Goal: Task Accomplishment & Management: Complete application form

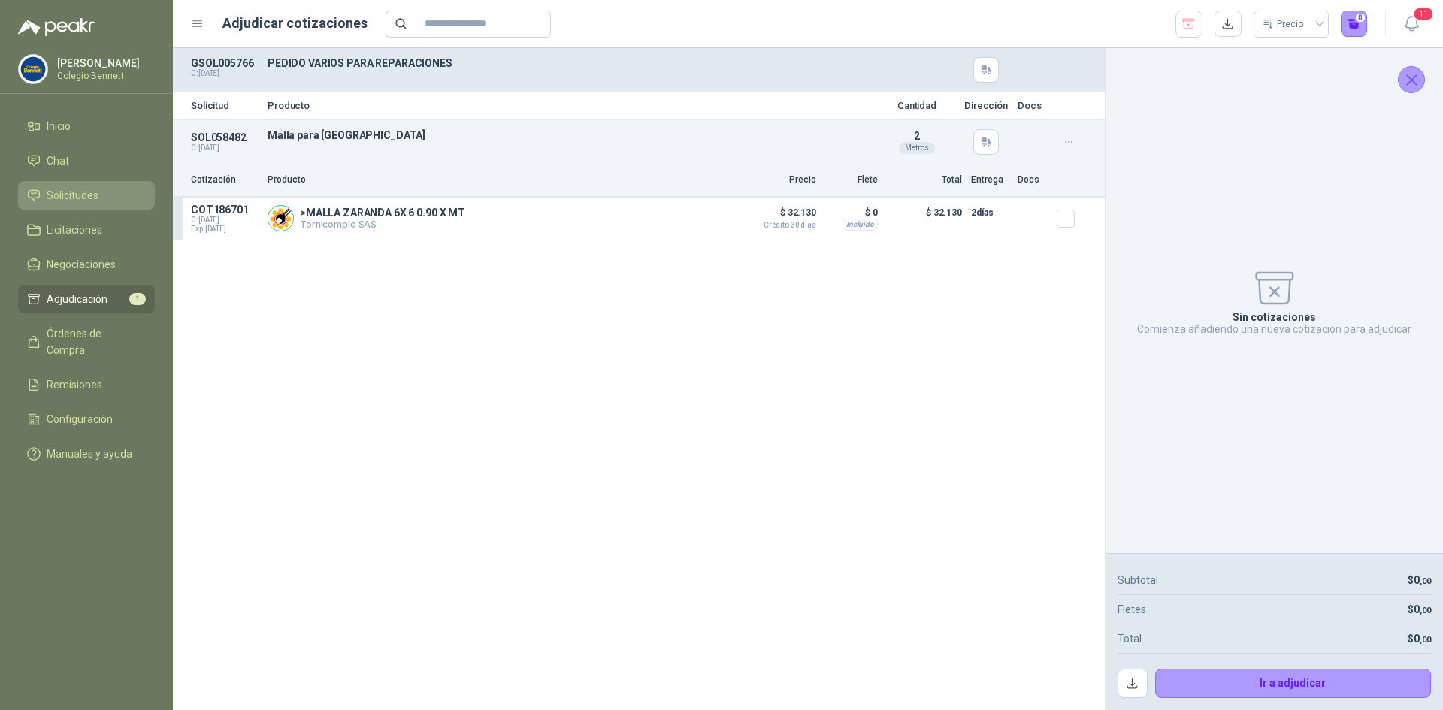
click at [92, 192] on span "Solicitudes" at bounding box center [73, 195] width 52 height 17
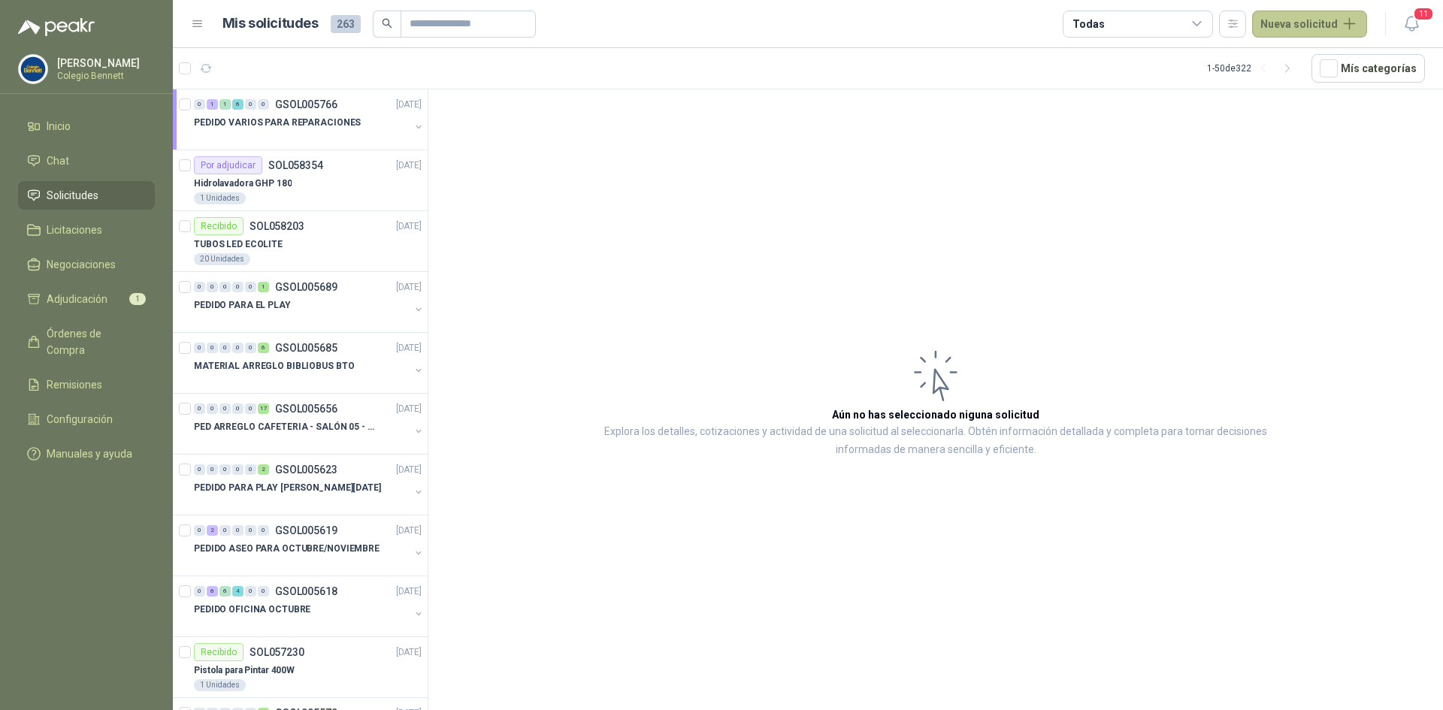
click at [1311, 22] on button "Nueva solicitud" at bounding box center [1309, 24] width 115 height 27
click at [1315, 86] on link "Solicitud grupal" at bounding box center [1327, 86] width 128 height 26
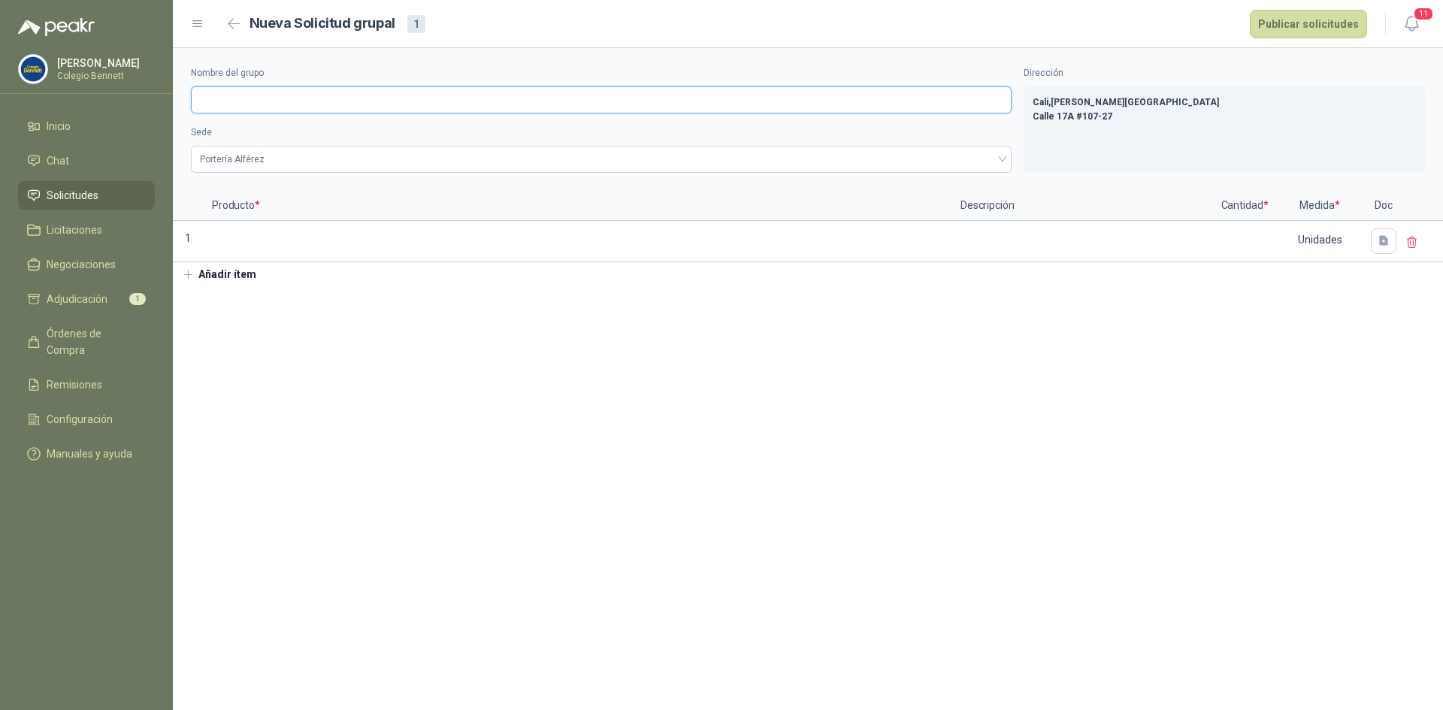
click at [418, 103] on input "Nombre del grupo" at bounding box center [601, 99] width 821 height 27
type input "**********"
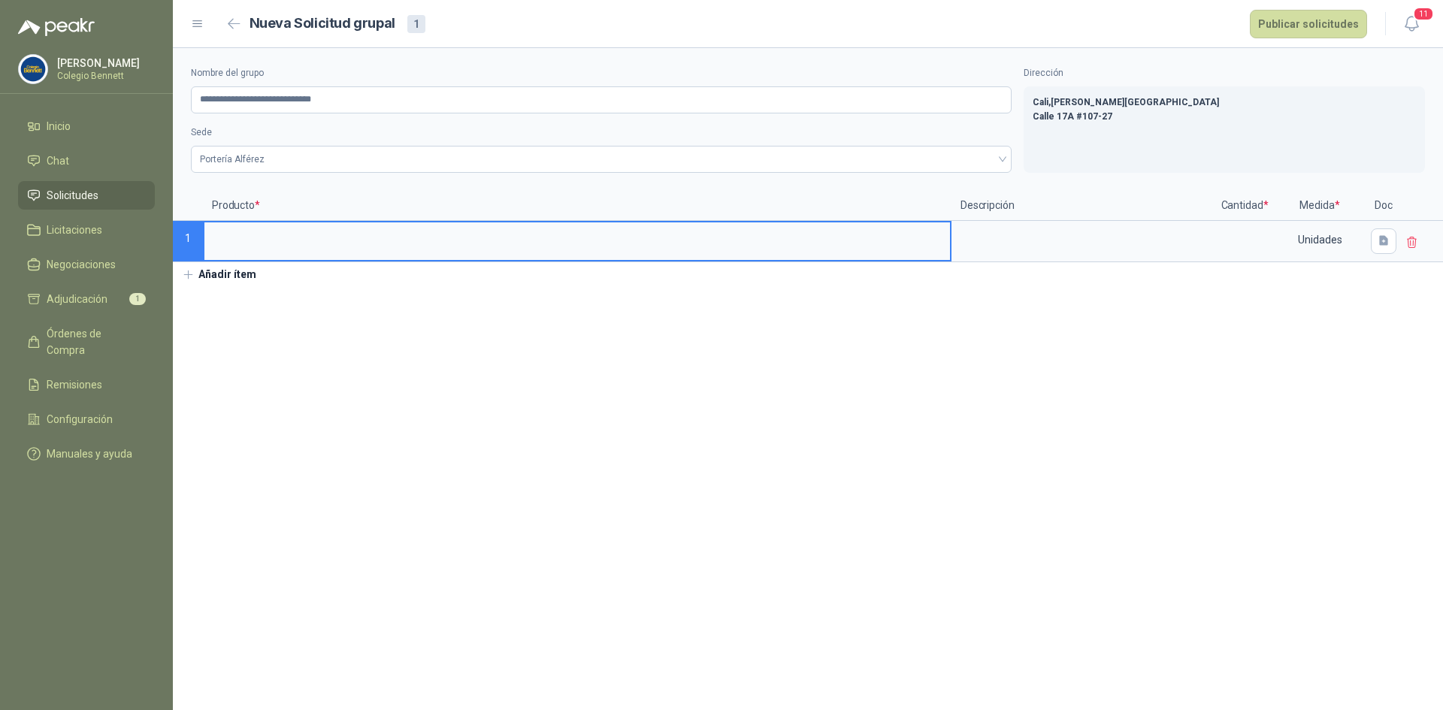
click at [246, 233] on input at bounding box center [577, 236] width 746 height 29
click at [1233, 238] on input at bounding box center [1244, 236] width 57 height 29
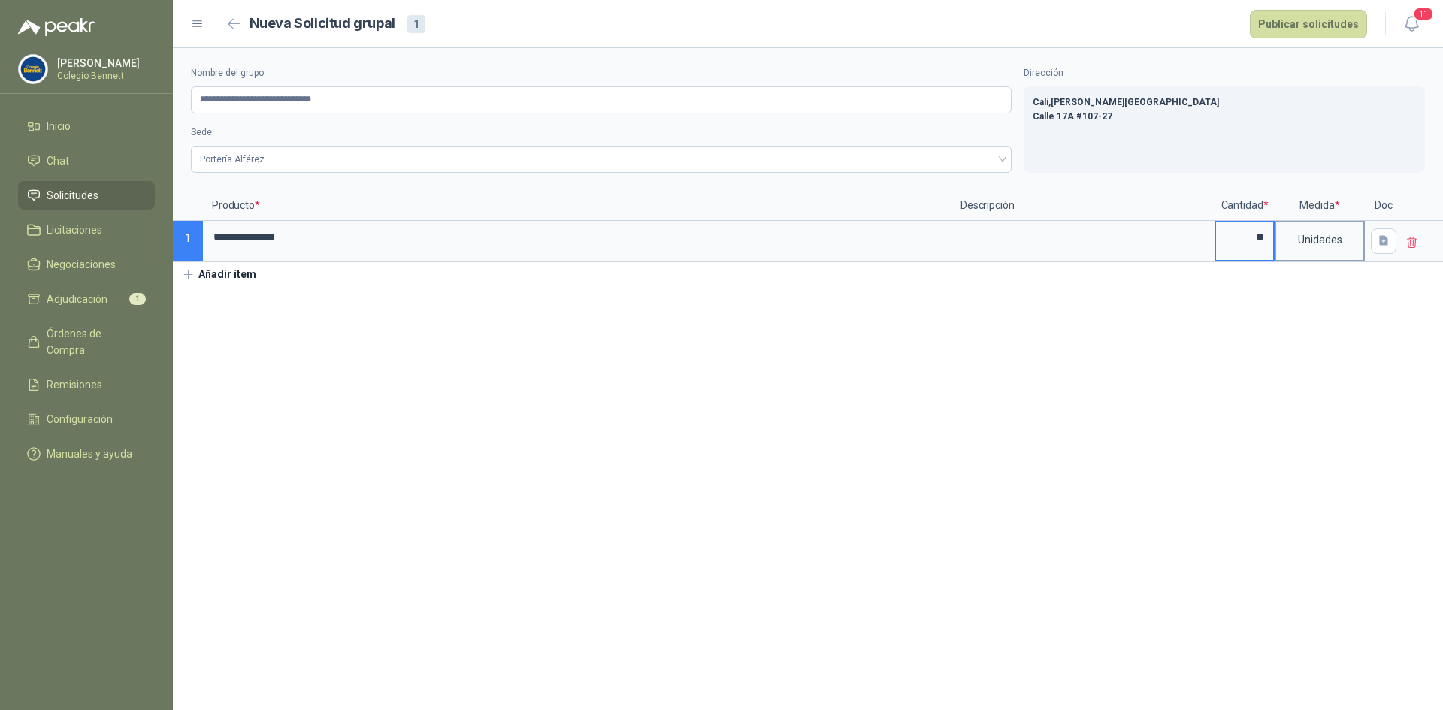
type input "**"
click at [1303, 242] on div "Unidades" at bounding box center [1319, 239] width 87 height 35
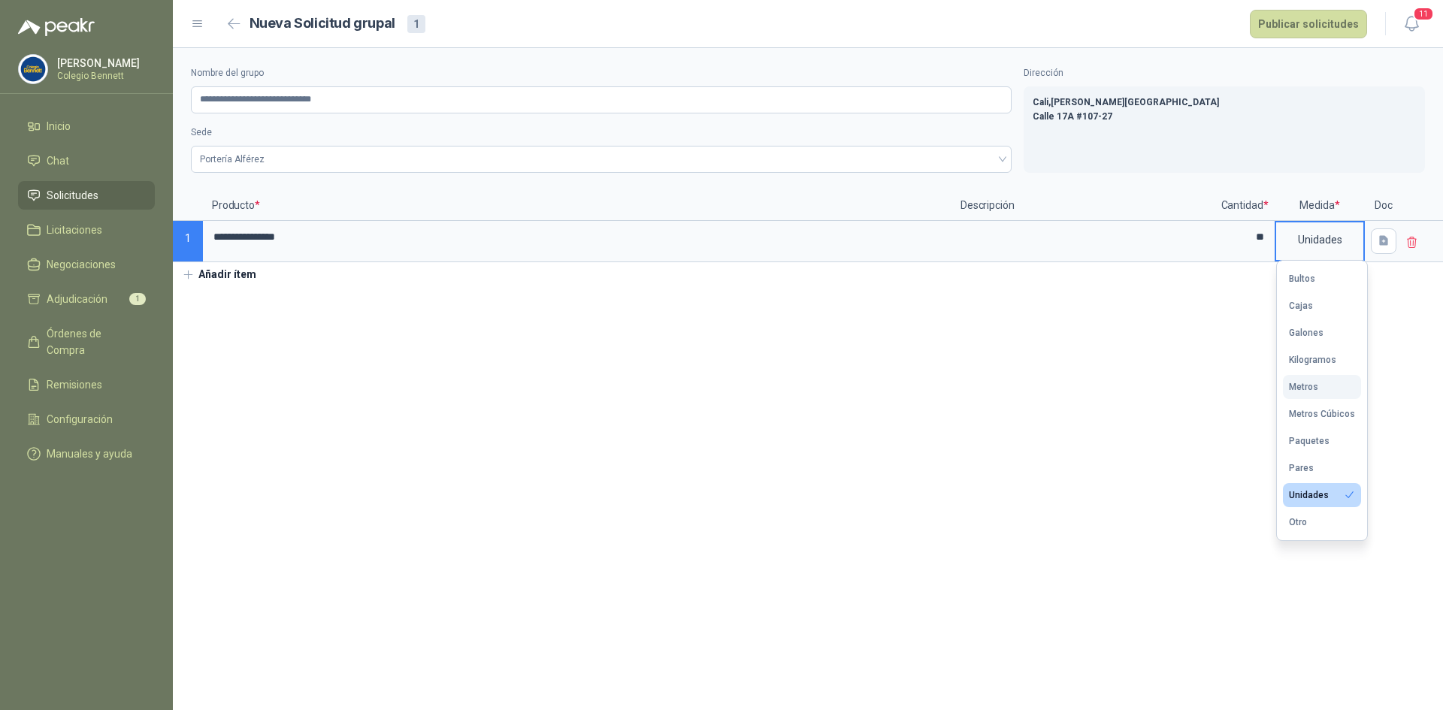
click at [1317, 386] on div "Metros" at bounding box center [1303, 387] width 29 height 11
click at [244, 284] on button "Añadir ítem" at bounding box center [219, 275] width 92 height 26
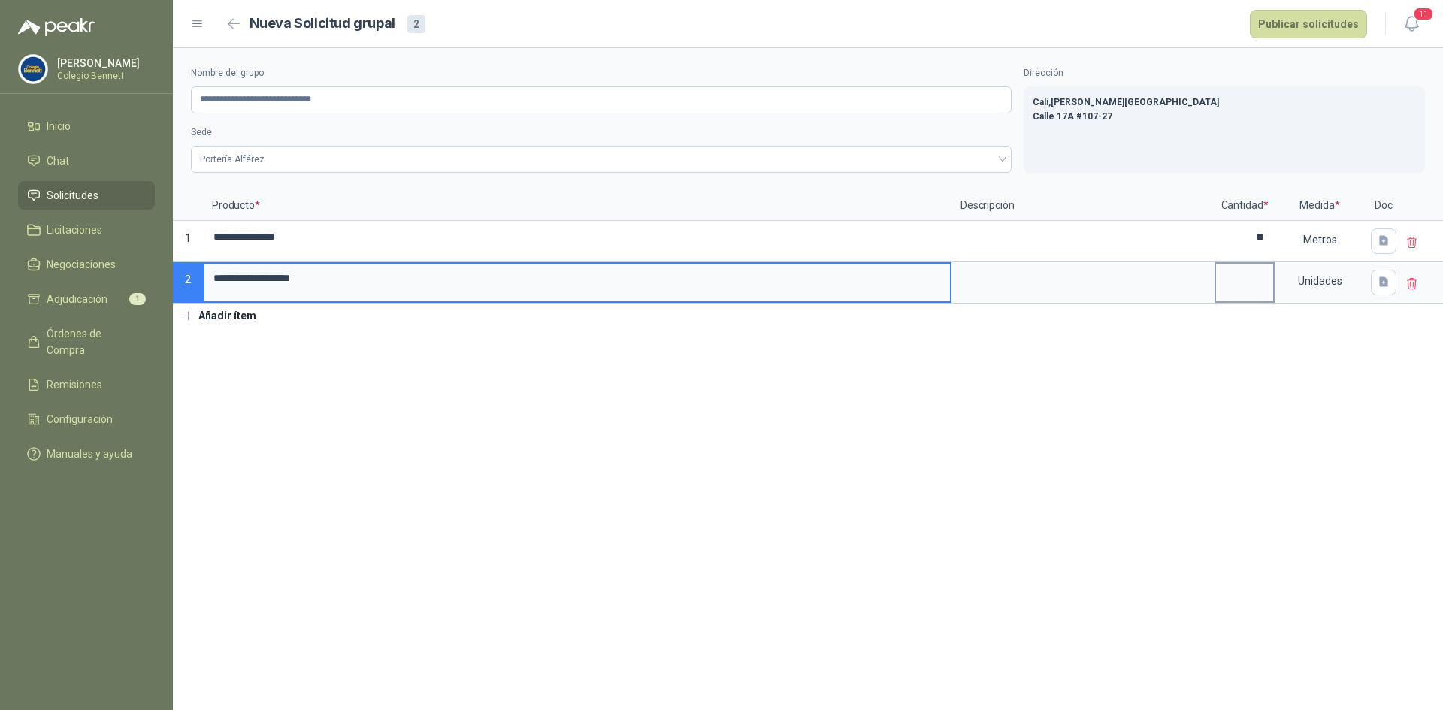
click at [1235, 291] on input at bounding box center [1244, 278] width 57 height 29
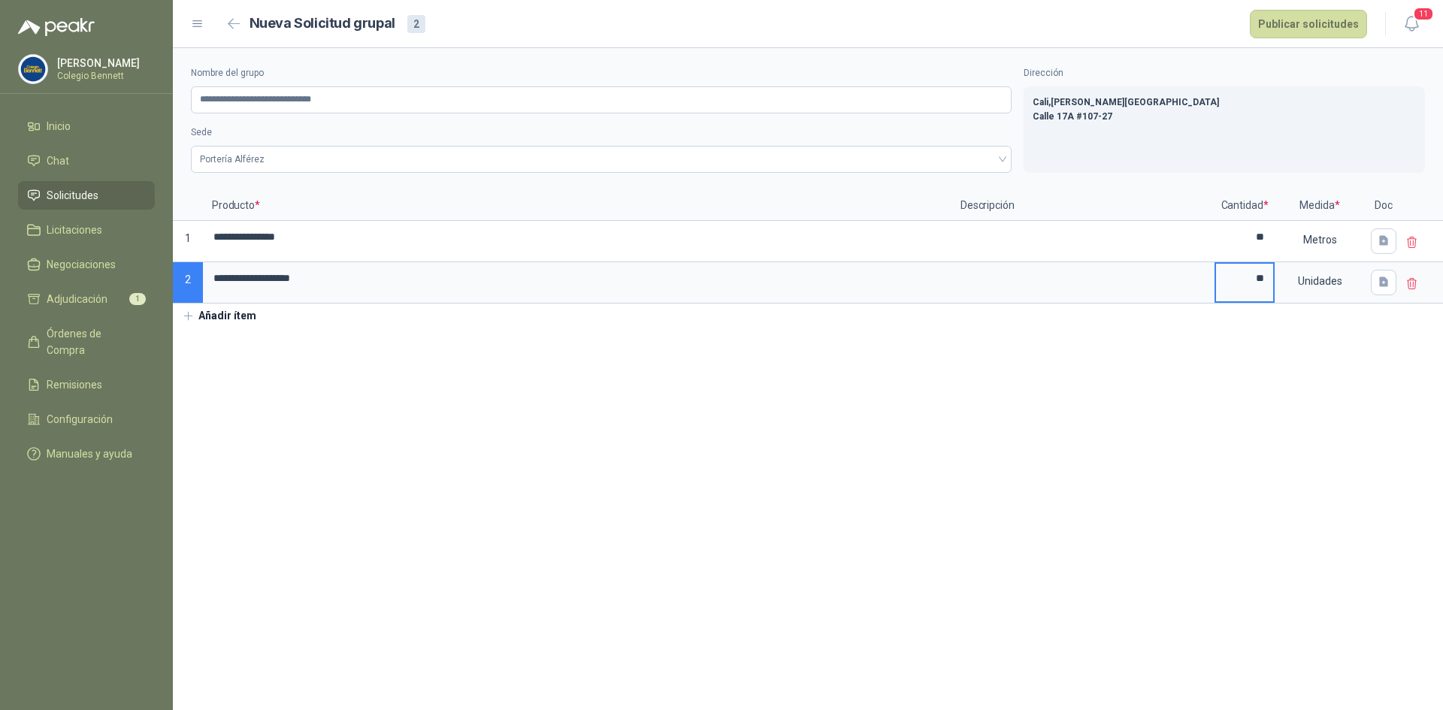
type input "**"
click at [1144, 407] on section "**********" at bounding box center [808, 379] width 1270 height 662
click at [1297, 20] on button "Publicar solicitudes" at bounding box center [1308, 24] width 117 height 29
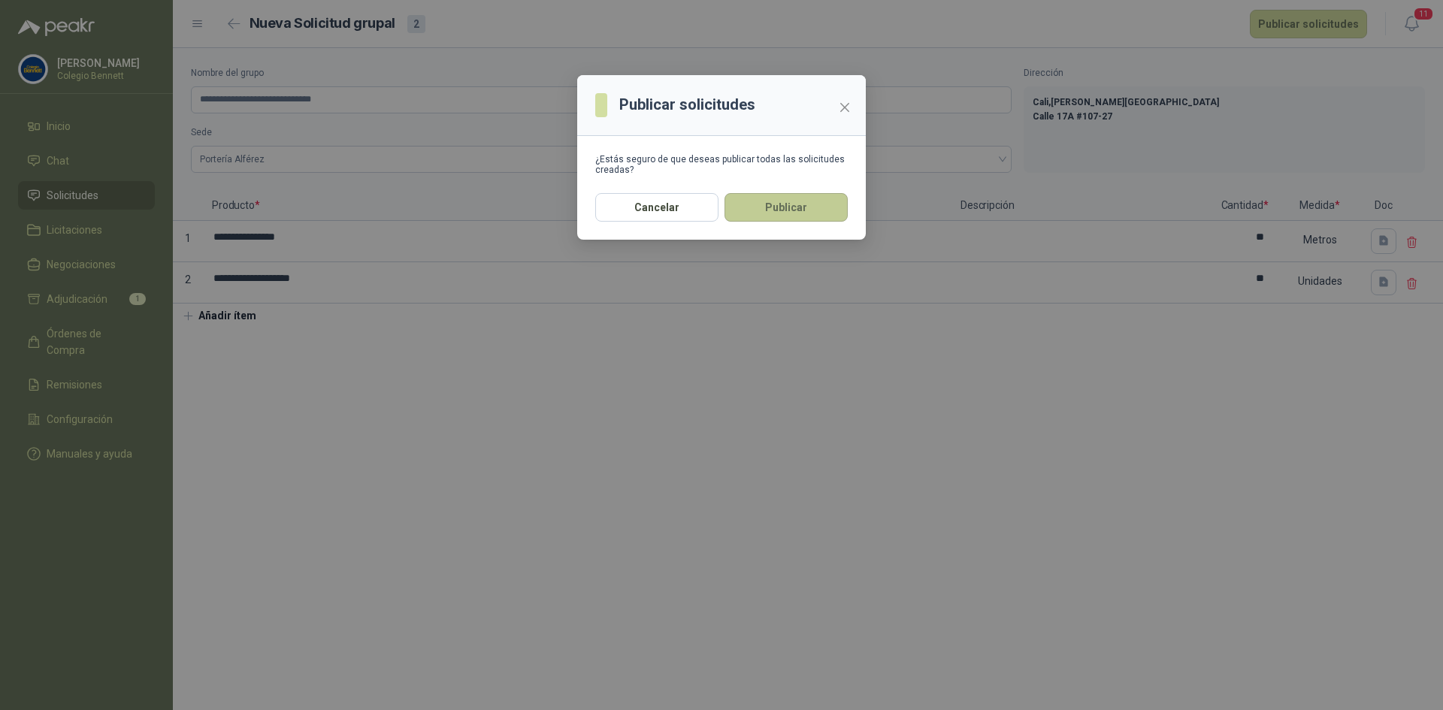
click at [762, 206] on button "Publicar" at bounding box center [786, 207] width 123 height 29
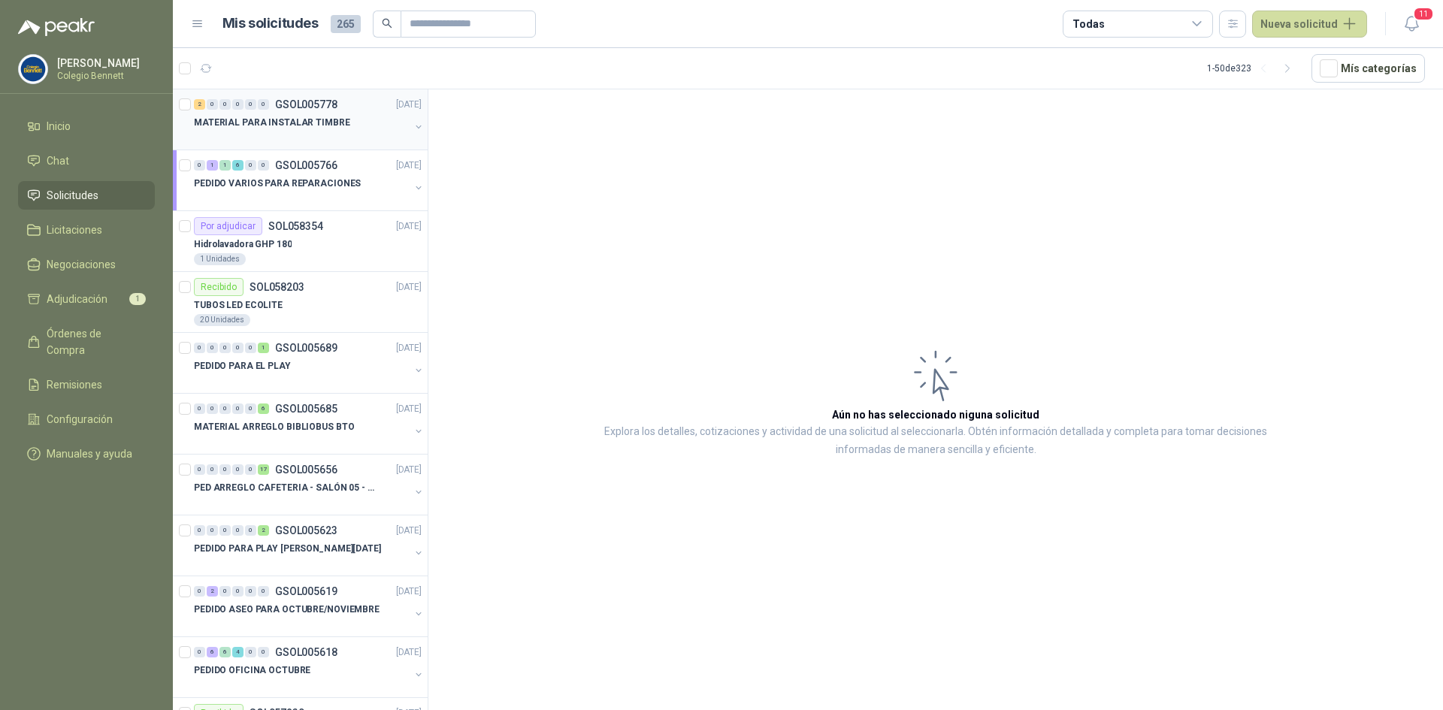
click at [343, 118] on div "MATERIAL PARA INSTALAR TIMBRE" at bounding box center [302, 122] width 216 height 18
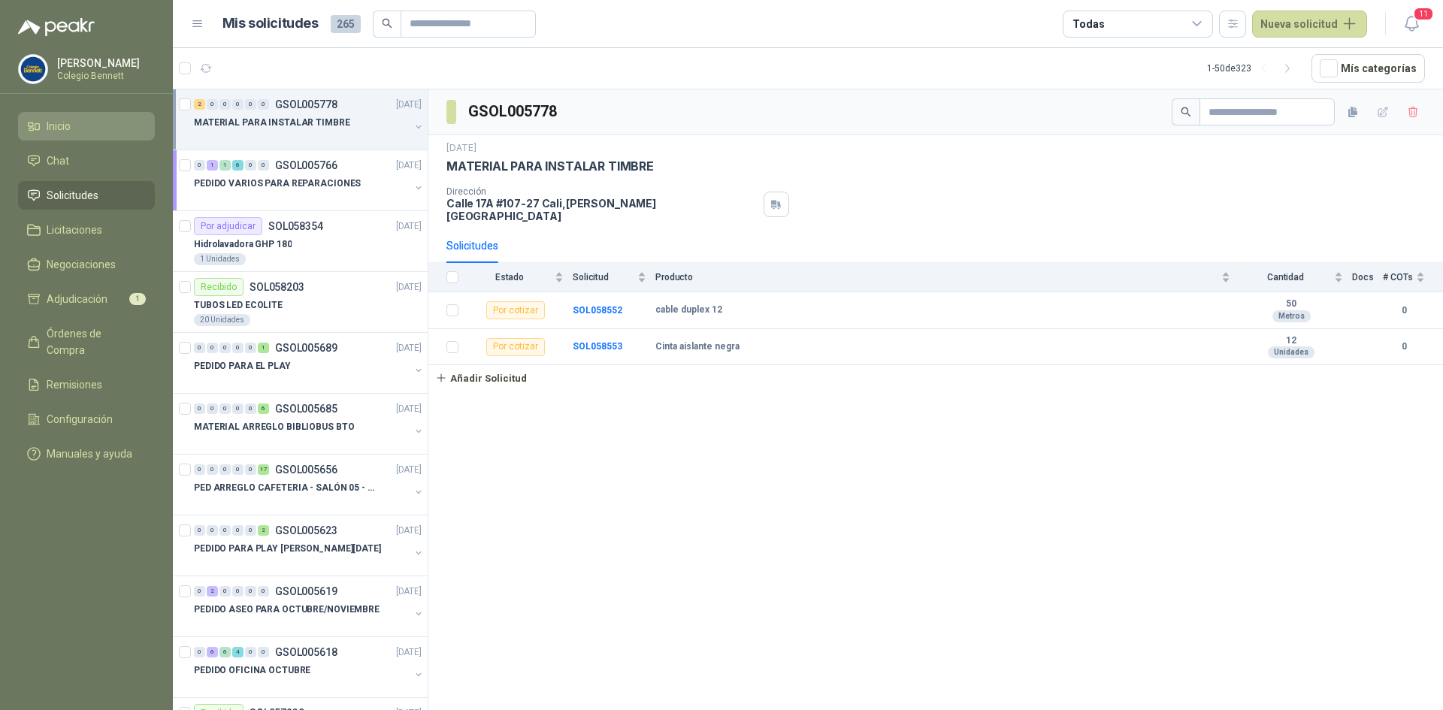
click at [54, 126] on span "Inicio" at bounding box center [59, 126] width 24 height 17
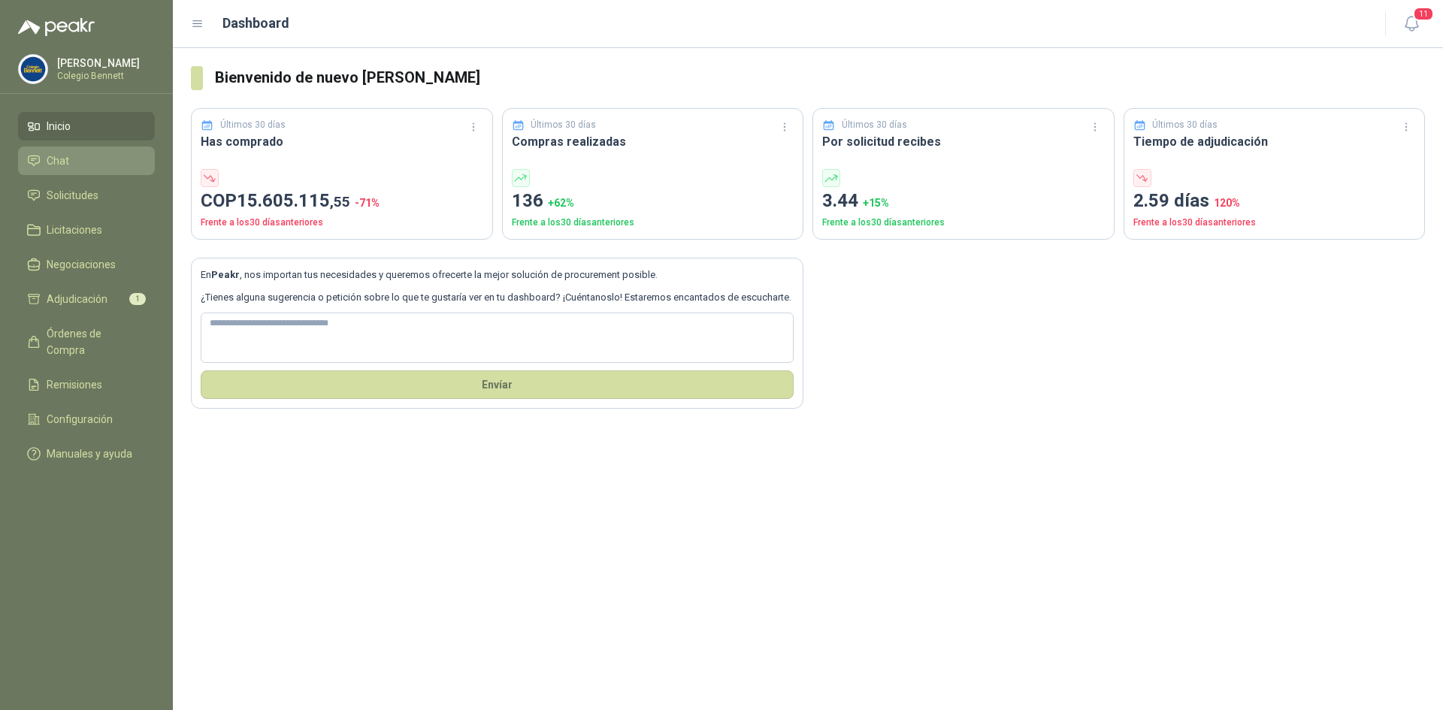
click at [69, 156] on li "Chat" at bounding box center [86, 161] width 119 height 17
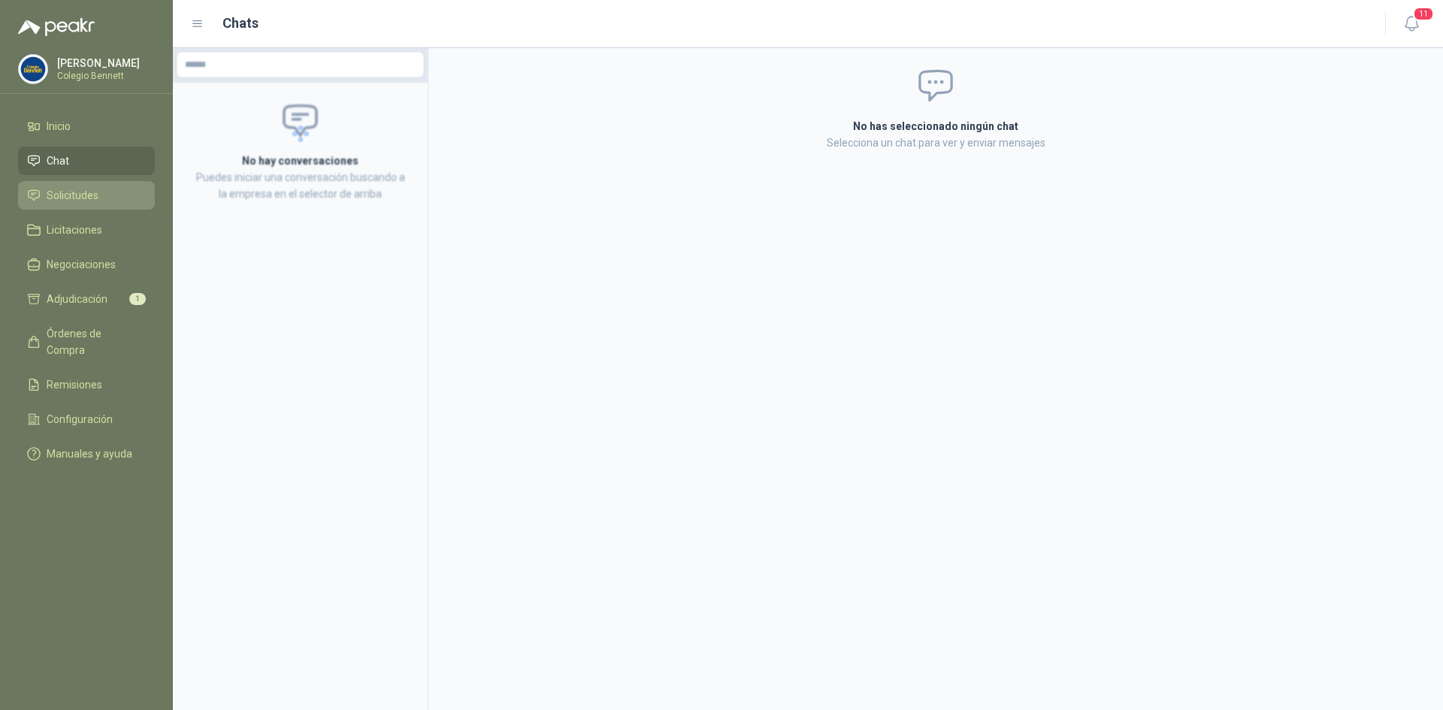
click at [80, 189] on span "Solicitudes" at bounding box center [73, 195] width 52 height 17
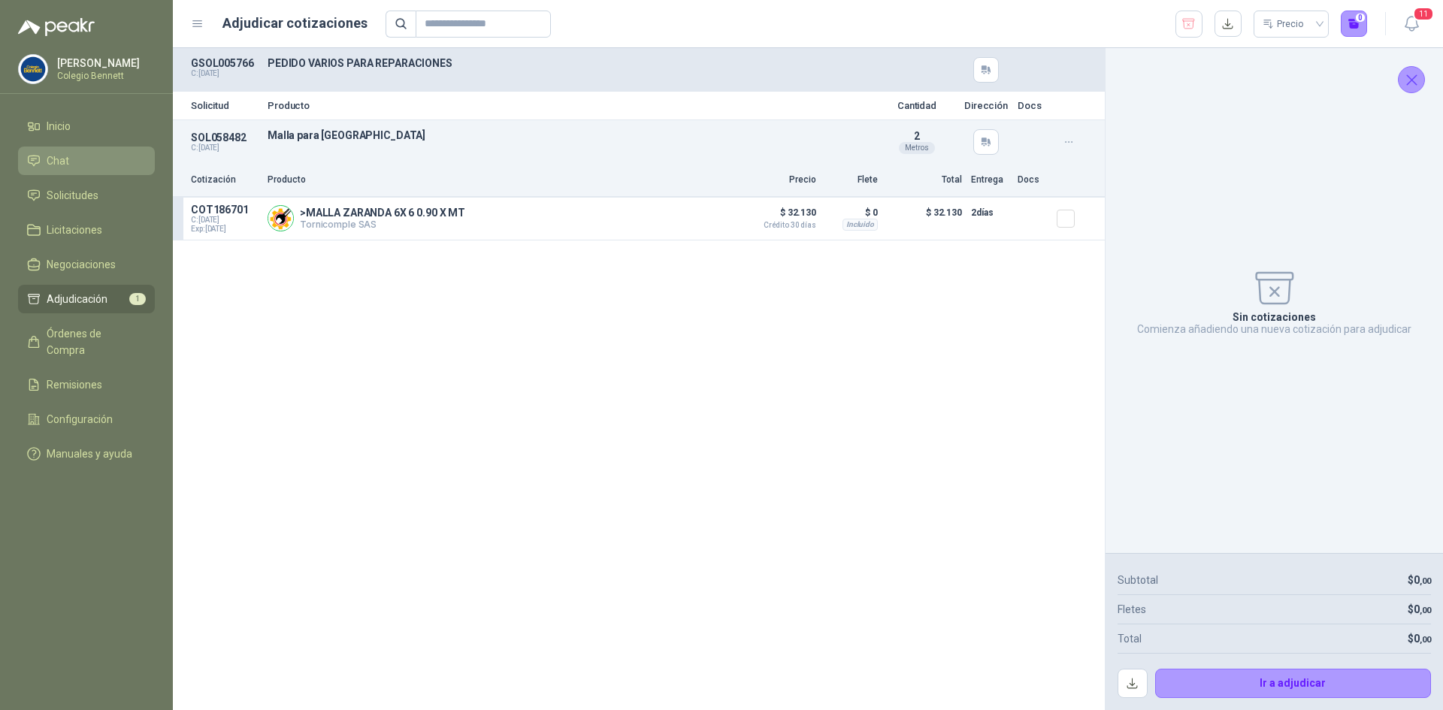
click at [60, 152] on link "Chat" at bounding box center [86, 161] width 137 height 29
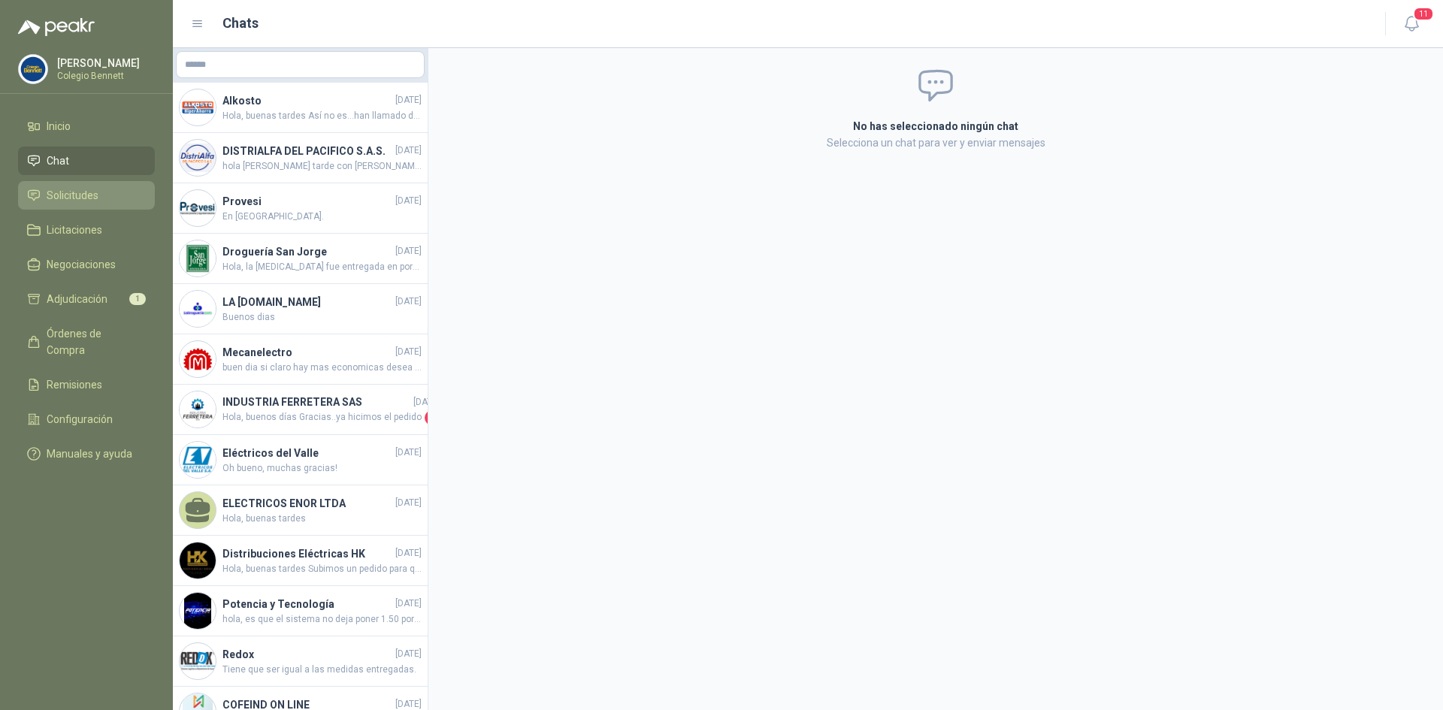
click at [68, 192] on span "Solicitudes" at bounding box center [73, 195] width 52 height 17
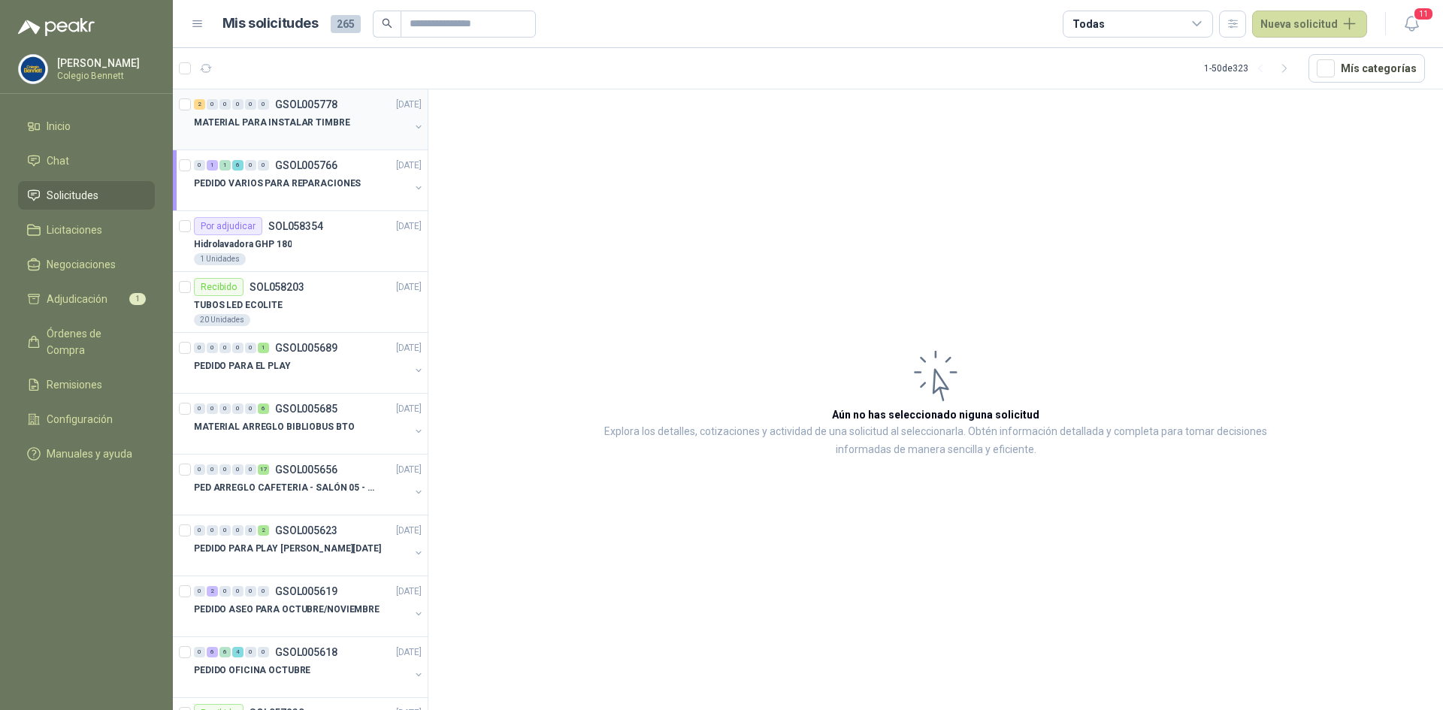
click at [283, 126] on p "MATERIAL PARA INSTALAR TIMBRE" at bounding box center [272, 123] width 156 height 14
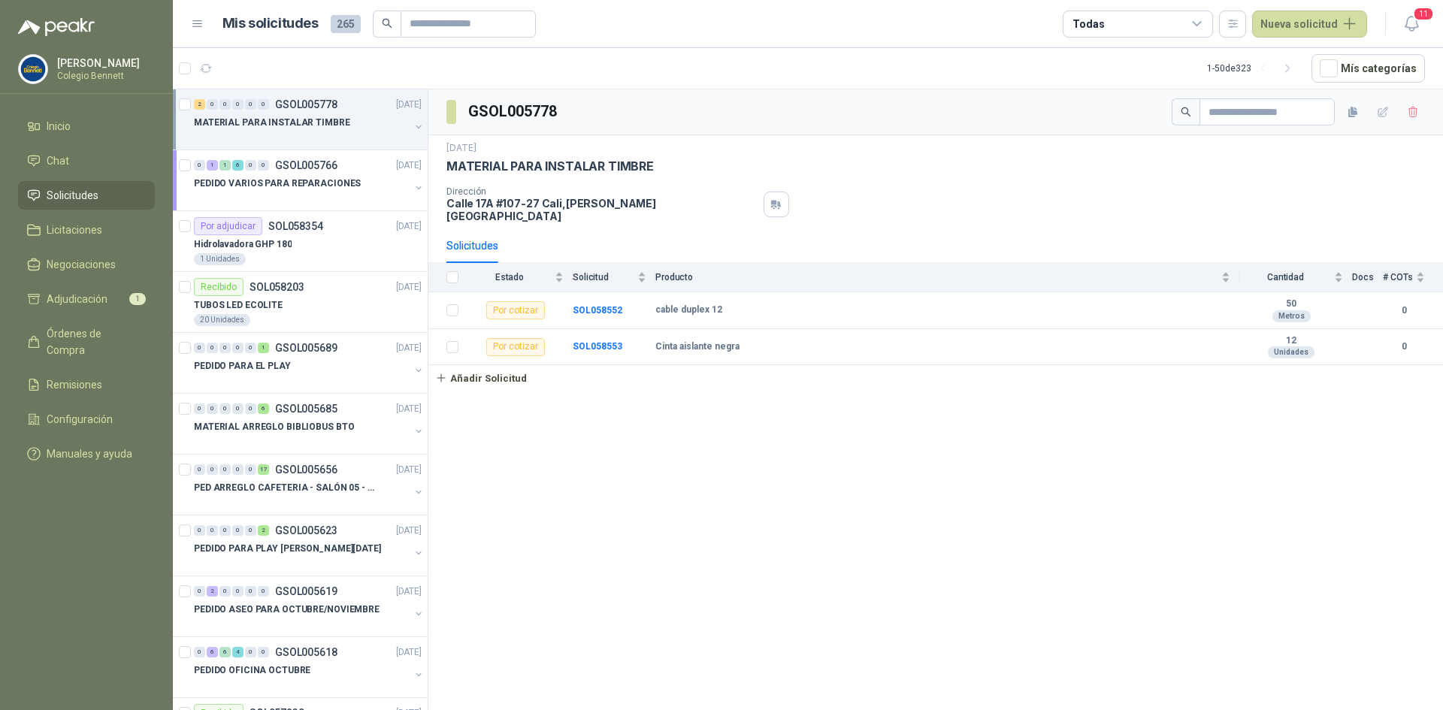
click at [413, 126] on button "button" at bounding box center [419, 127] width 12 height 12
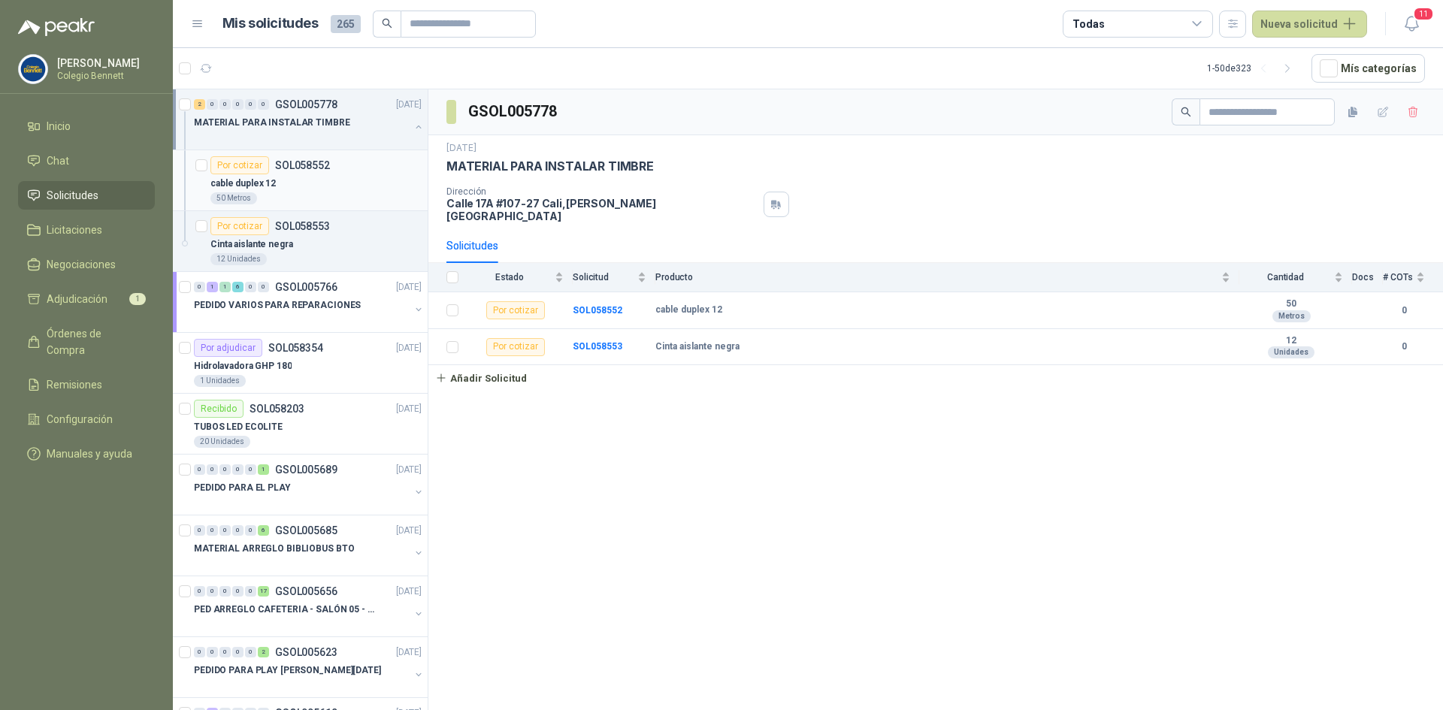
click at [358, 162] on div "Por cotizar SOL058552" at bounding box center [315, 165] width 211 height 18
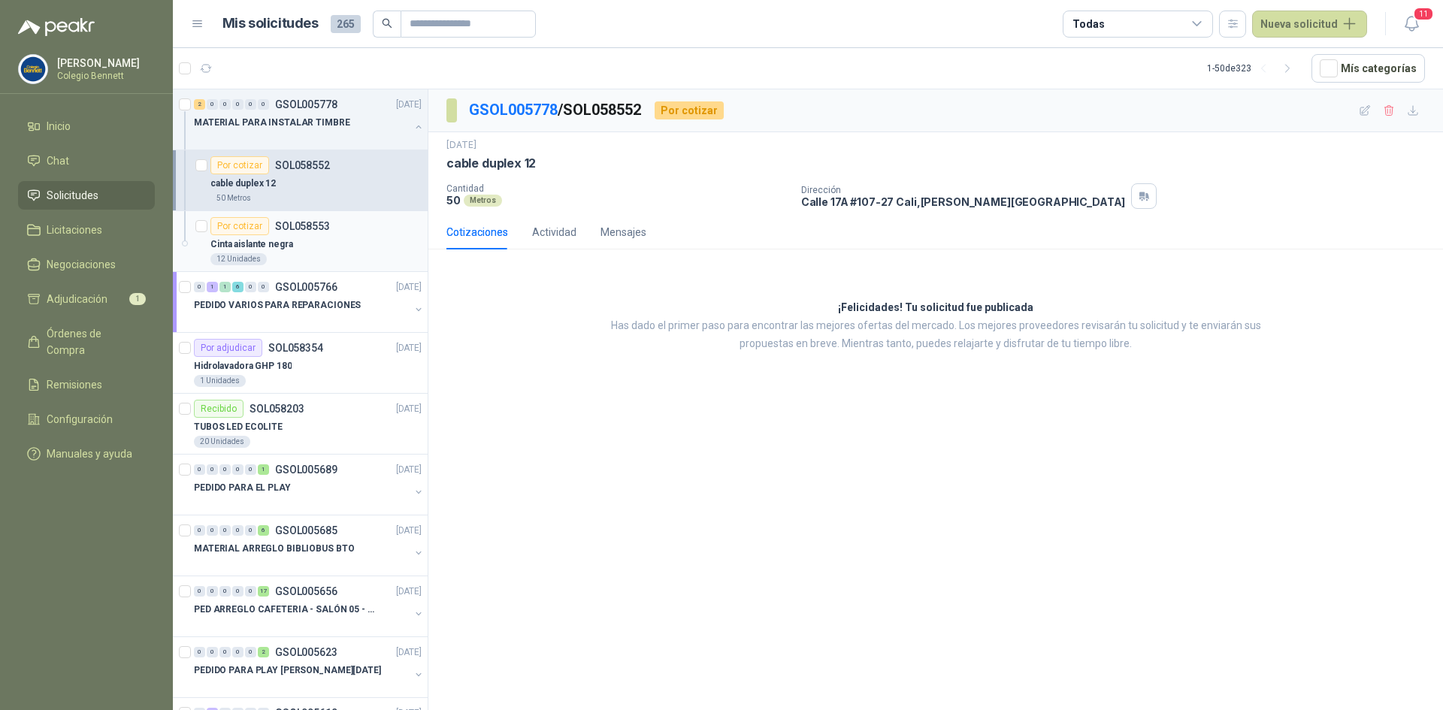
click at [343, 250] on div "Cinta aislante negra" at bounding box center [315, 244] width 211 height 18
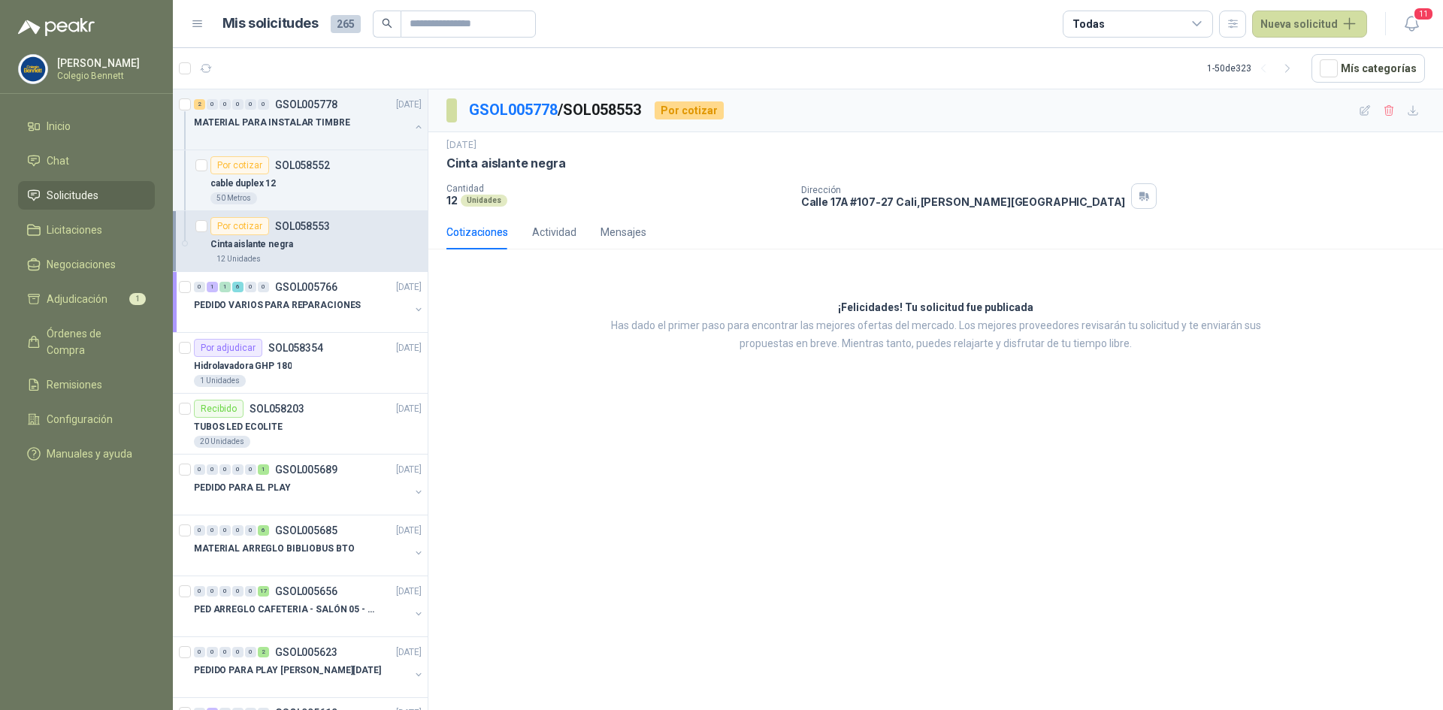
click at [955, 500] on div "GSOL005778 / SOL058553 Por cotizar 4 oct, 2025 Cinta aislante negra Cantidad 12…" at bounding box center [935, 402] width 1015 height 626
